Goal: Information Seeking & Learning: Compare options

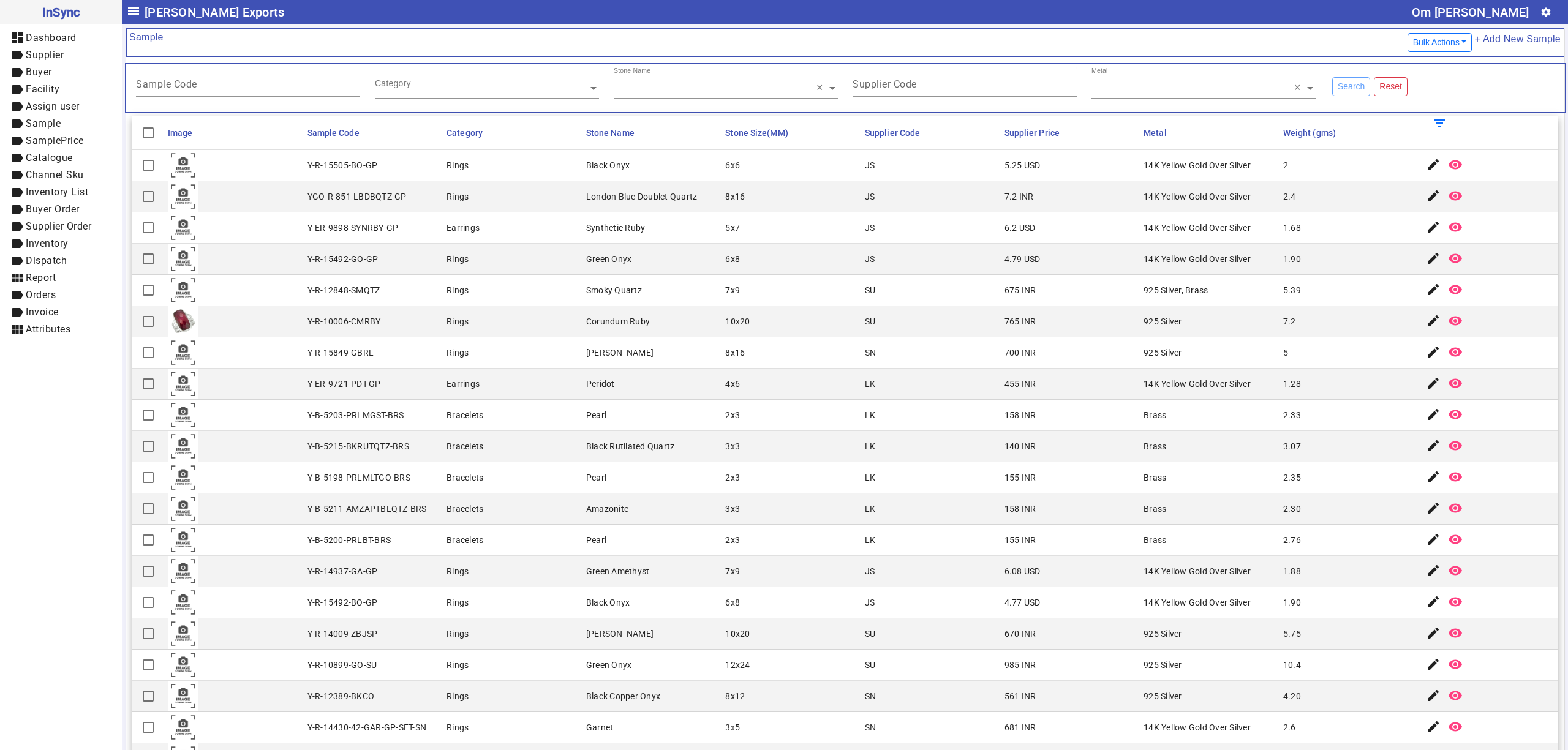
click at [838, 204] on mat-cell "8x16" at bounding box center [791, 197] width 140 height 31
click at [612, 263] on div "Green Onyx" at bounding box center [609, 259] width 46 height 12
click at [1153, 491] on mat-cell "Brass" at bounding box center [1210, 477] width 140 height 31
click at [1222, 505] on mat-cell "Brass" at bounding box center [1210, 508] width 140 height 31
click at [651, 460] on mat-cell "Black Rutilated Quartz" at bounding box center [652, 446] width 140 height 31
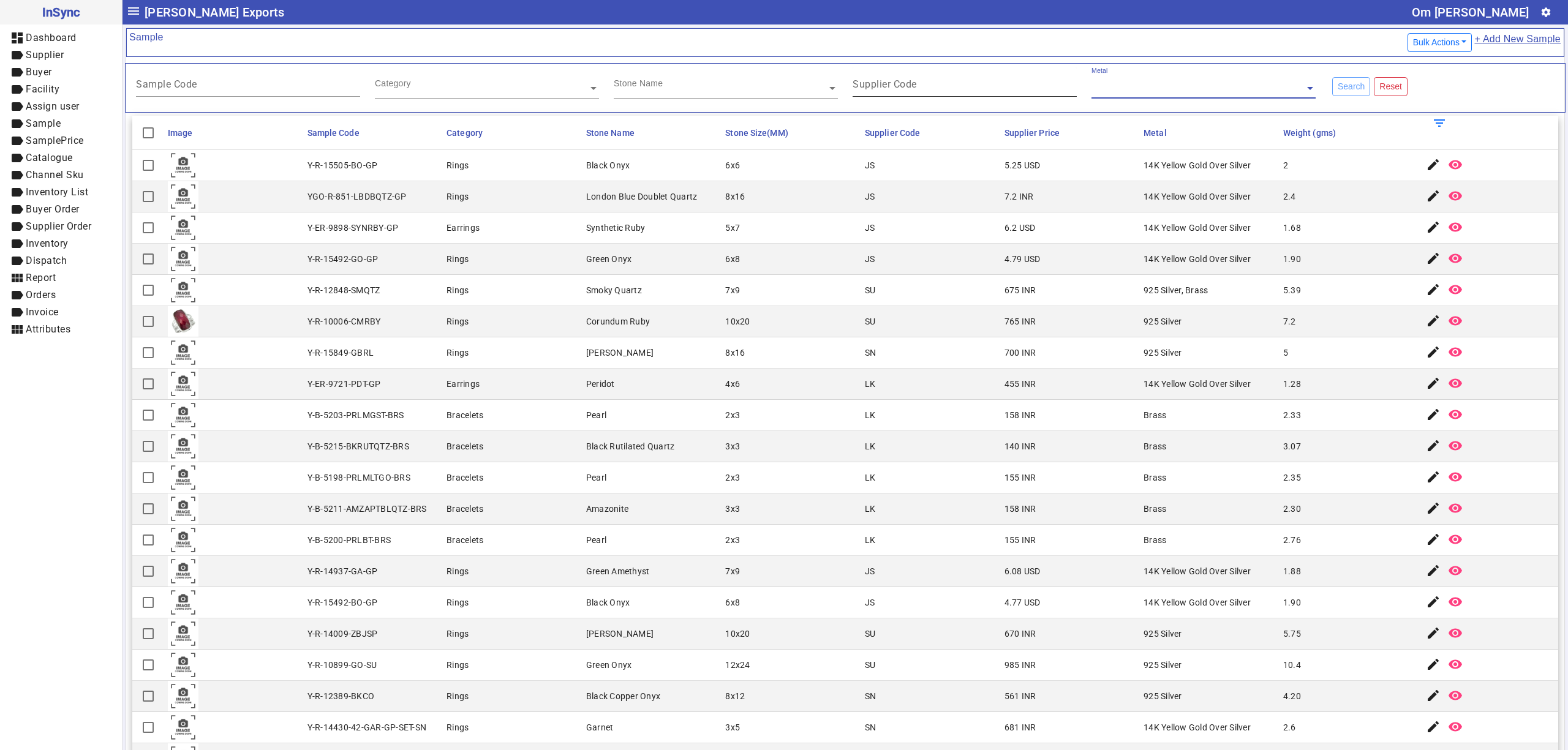
click at [944, 76] on div "Supplier Code" at bounding box center [965, 82] width 224 height 30
click at [743, 74] on div "Stone Name" at bounding box center [721, 74] width 214 height 14
click at [529, 88] on input "text" at bounding box center [487, 88] width 224 height 12
click at [291, 82] on div "Sample Code" at bounding box center [248, 82] width 224 height 30
click at [559, 57] on mat-card-content "Sample Code Category Stone Name Supplier Code Metal Search Reset Image Sample C…" at bounding box center [845, 464] width 1438 height 815
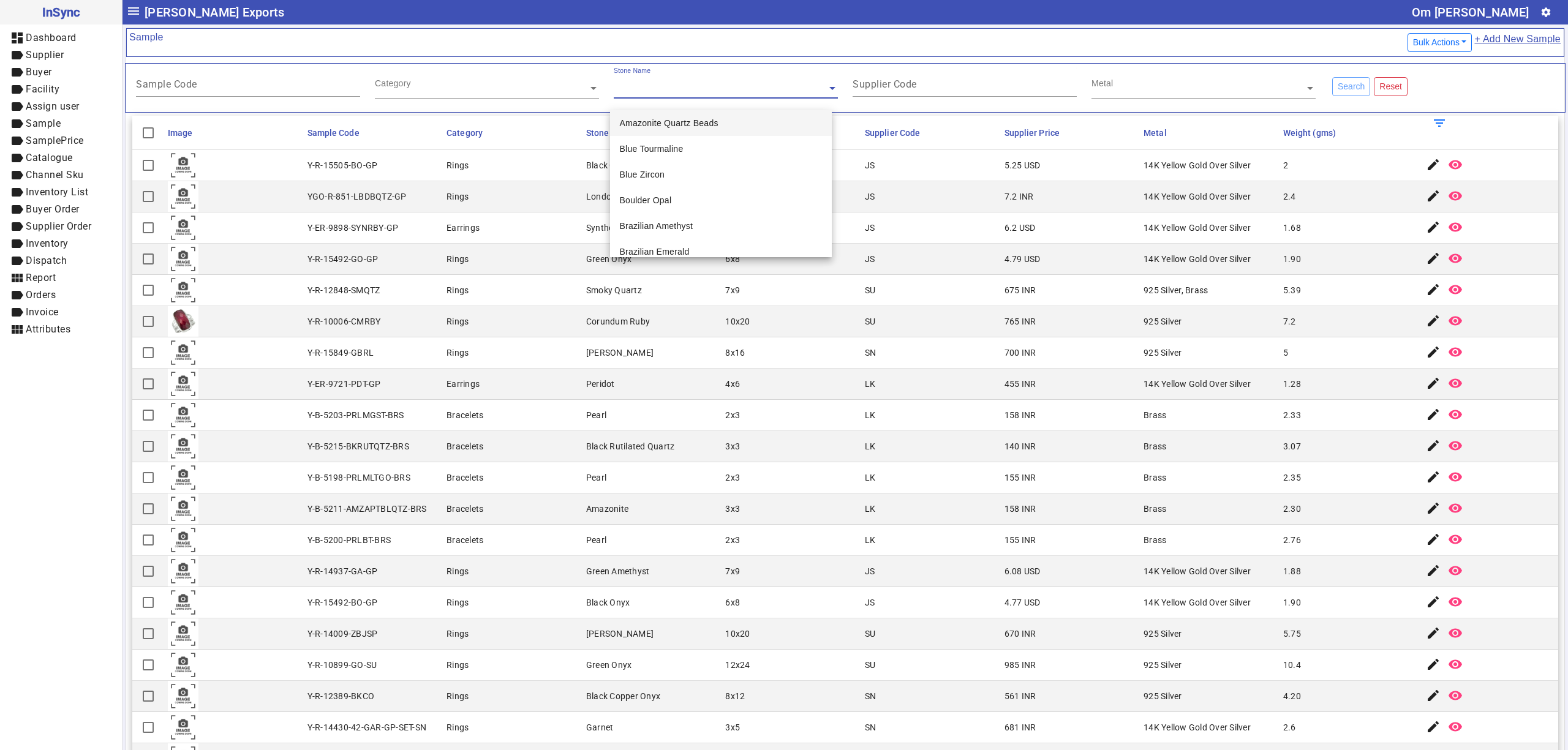
click at [715, 67] on div "Stone Name" at bounding box center [721, 74] width 214 height 14
click at [901, 86] on mat-label "Supplier Code" at bounding box center [885, 84] width 64 height 11
click at [901, 86] on input "Supplier Code" at bounding box center [965, 87] width 224 height 11
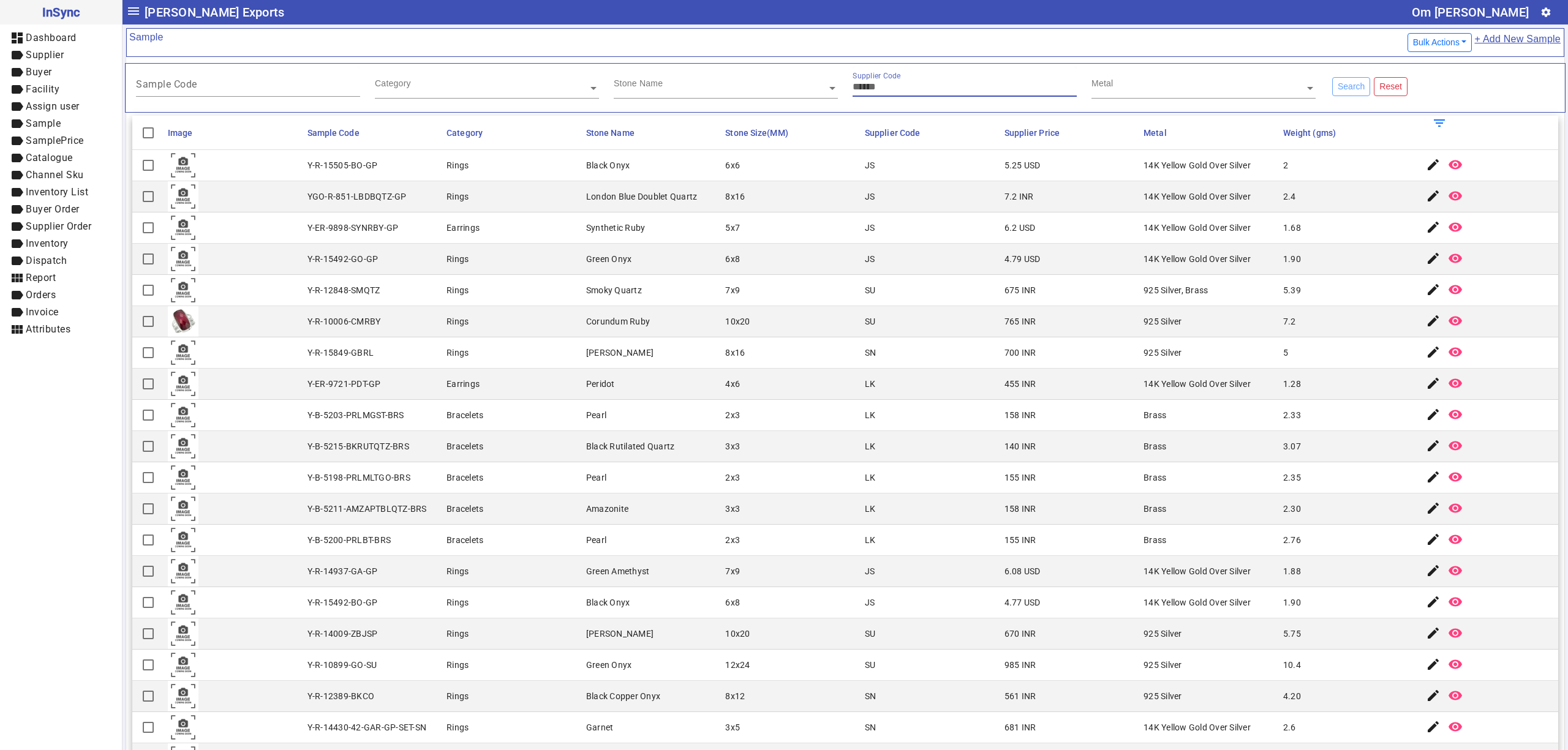
click at [1187, 87] on input "text" at bounding box center [1203, 88] width 224 height 12
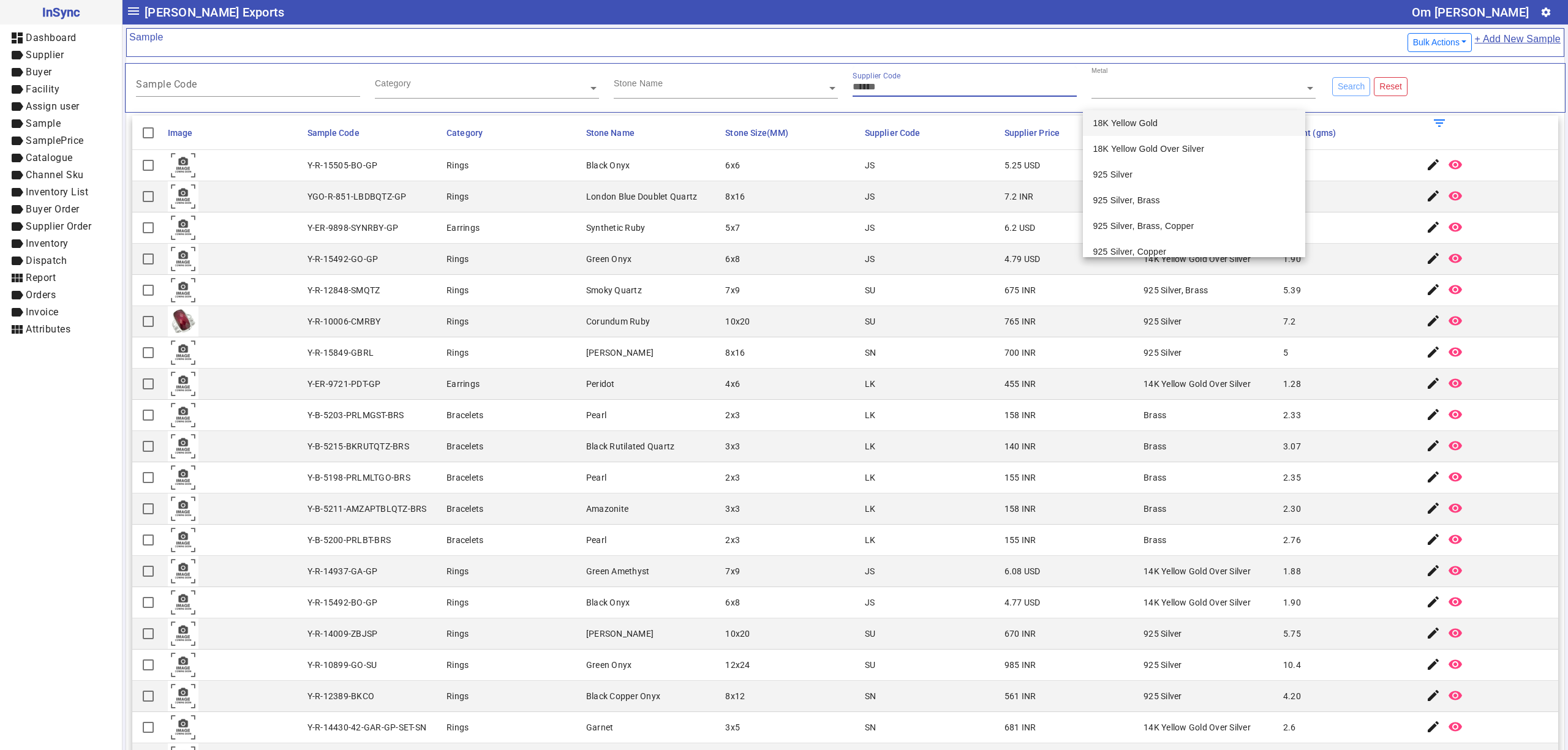
click at [926, 91] on input "Supplier Code" at bounding box center [965, 87] width 224 height 11
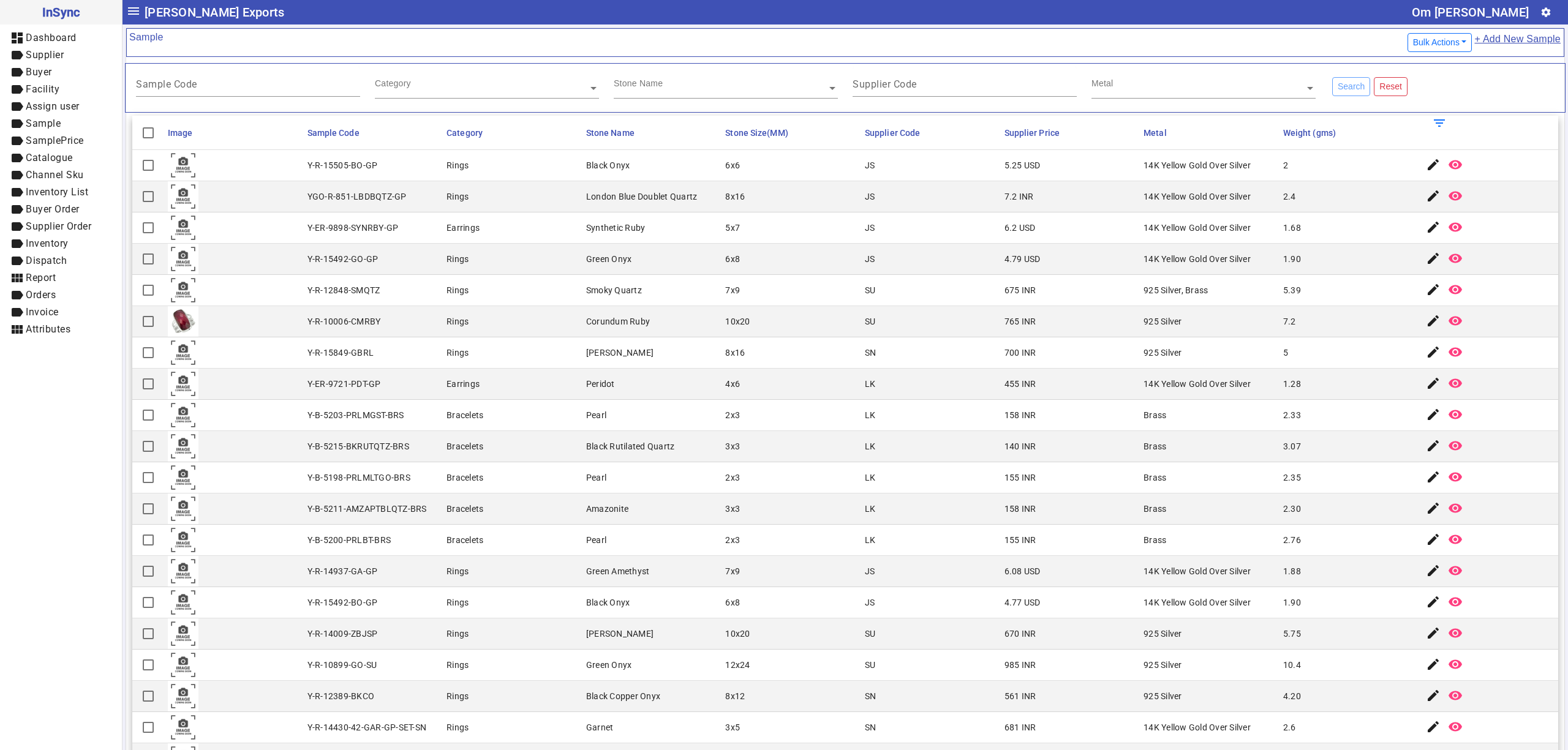
click at [908, 99] on div "Supplier Code" at bounding box center [964, 88] width 239 height 42
click at [538, 199] on mat-cell "Rings" at bounding box center [512, 197] width 140 height 31
click at [484, 480] on mat-cell "Bracelets" at bounding box center [512, 477] width 140 height 31
click at [1004, 255] on div "4.79 USD" at bounding box center [1022, 259] width 36 height 12
click at [1156, 524] on mat-cell "Brass" at bounding box center [1210, 508] width 140 height 31
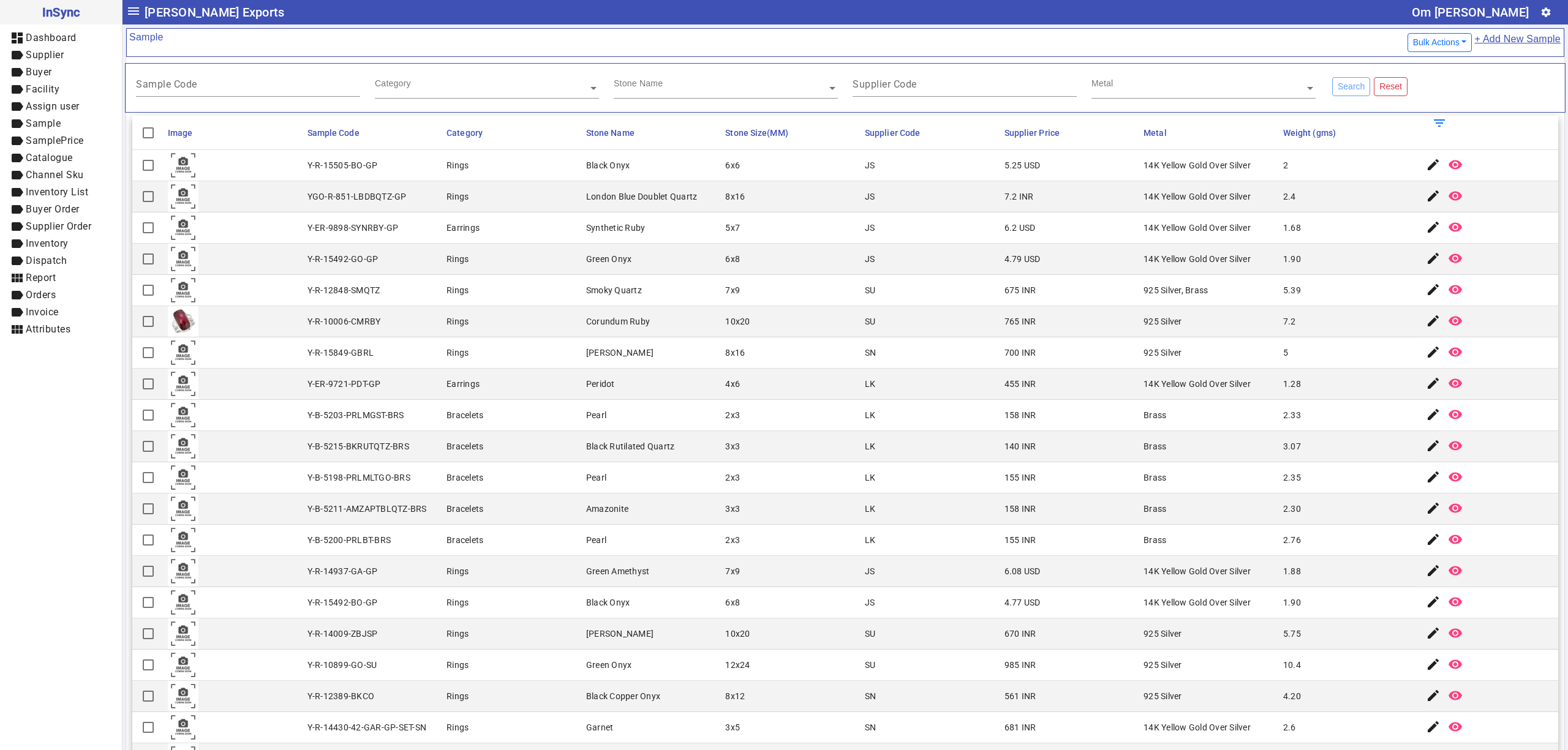
click at [618, 268] on mat-cell "Green Onyx" at bounding box center [652, 259] width 140 height 31
click at [593, 591] on mat-cell "Black Onyx" at bounding box center [652, 602] width 140 height 31
click at [1189, 505] on mat-cell "Brass" at bounding box center [1210, 508] width 140 height 31
click at [1116, 476] on mat-cell "155 INR" at bounding box center [1070, 477] width 140 height 31
click at [424, 362] on mat-cell "Y-R-15849-GBRL" at bounding box center [373, 353] width 140 height 31
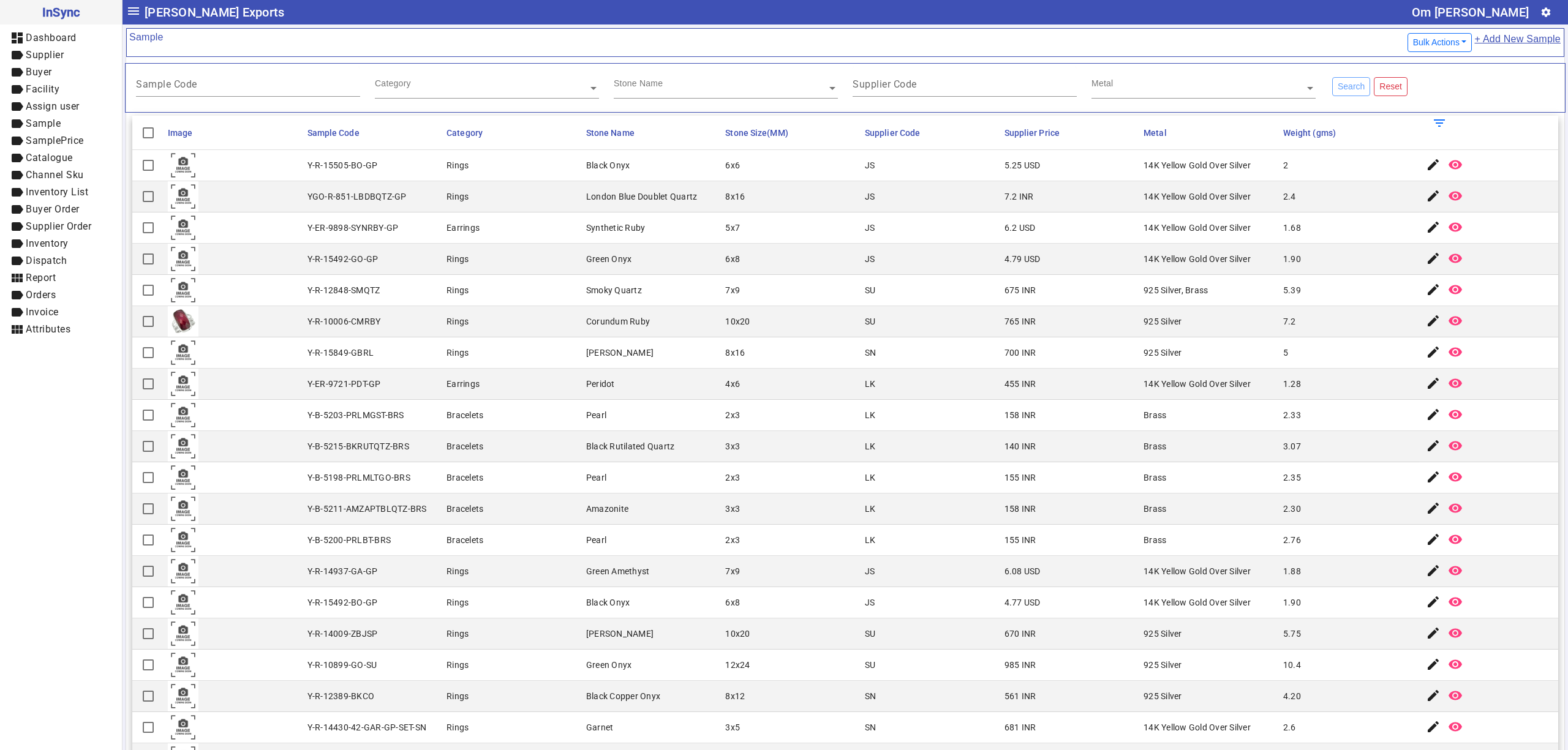
click at [818, 209] on mat-cell "8x16" at bounding box center [791, 197] width 140 height 31
click at [562, 232] on mat-cell "Earrings" at bounding box center [512, 228] width 140 height 31
click at [861, 231] on mat-cell "JS" at bounding box center [930, 228] width 140 height 31
click at [828, 172] on mat-cell "6x6" at bounding box center [791, 165] width 140 height 31
click at [635, 324] on mat-cell "Corundum Ruby" at bounding box center [652, 322] width 140 height 31
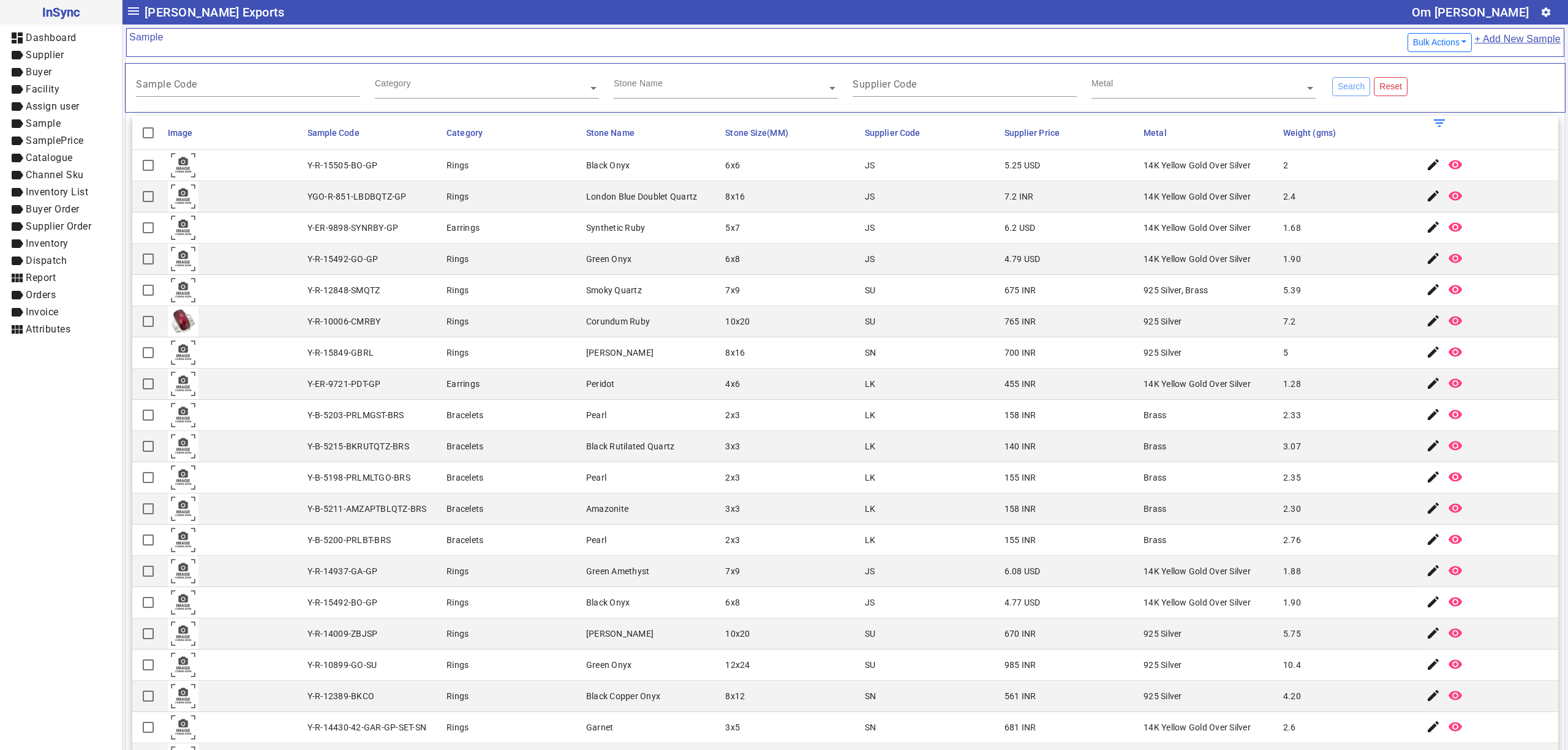
drag, startPoint x: 1253, startPoint y: 363, endPoint x: 1119, endPoint y: 437, distance: 153.1
click at [1253, 363] on mat-cell "925 Silver" at bounding box center [1210, 353] width 140 height 31
click at [591, 332] on mat-cell "Corundum Ruby" at bounding box center [652, 322] width 140 height 31
click at [130, 287] on mat-card-content "Sample Code Category Stone Name Supplier Code Metal Search Reset Image Sample C…" at bounding box center [845, 464] width 1438 height 815
